Goal: Task Accomplishment & Management: Use online tool/utility

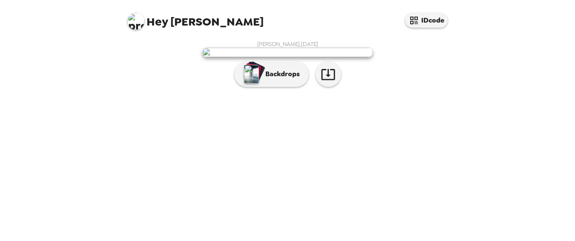
scroll to position [66, 0]
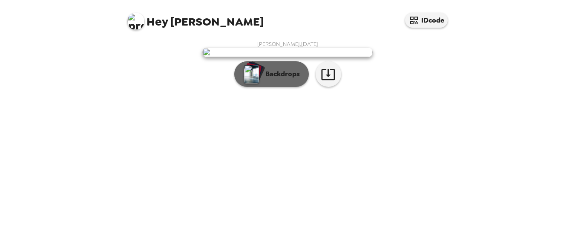
click at [286, 79] on p "Backdrops" at bounding box center [280, 74] width 39 height 10
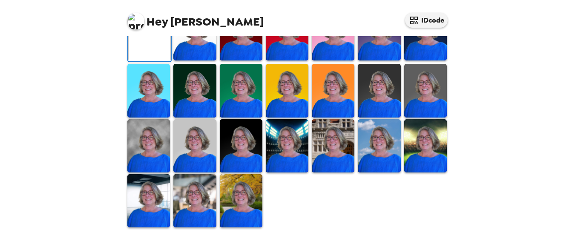
scroll to position [276, 0]
click at [209, 184] on img at bounding box center [194, 200] width 43 height 53
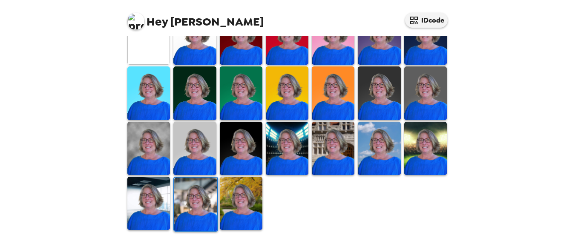
scroll to position [275, 0]
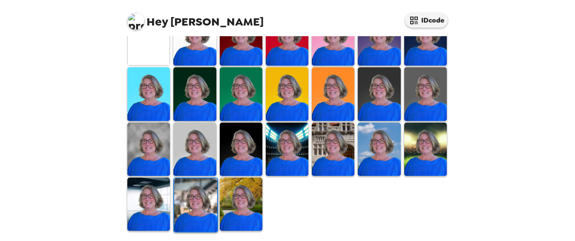
click at [237, 182] on img at bounding box center [241, 204] width 43 height 53
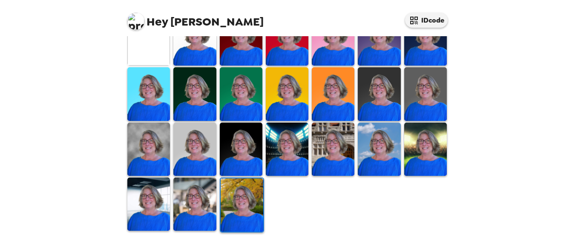
drag, startPoint x: 252, startPoint y: 196, endPoint x: 240, endPoint y: 200, distance: 13.2
click at [240, 200] on img at bounding box center [242, 205] width 43 height 53
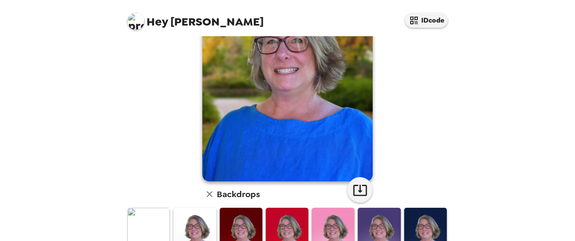
scroll to position [104, 0]
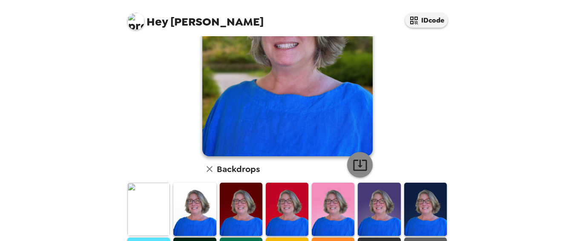
click at [358, 163] on icon "button" at bounding box center [360, 165] width 15 height 15
